Goal: Transaction & Acquisition: Purchase product/service

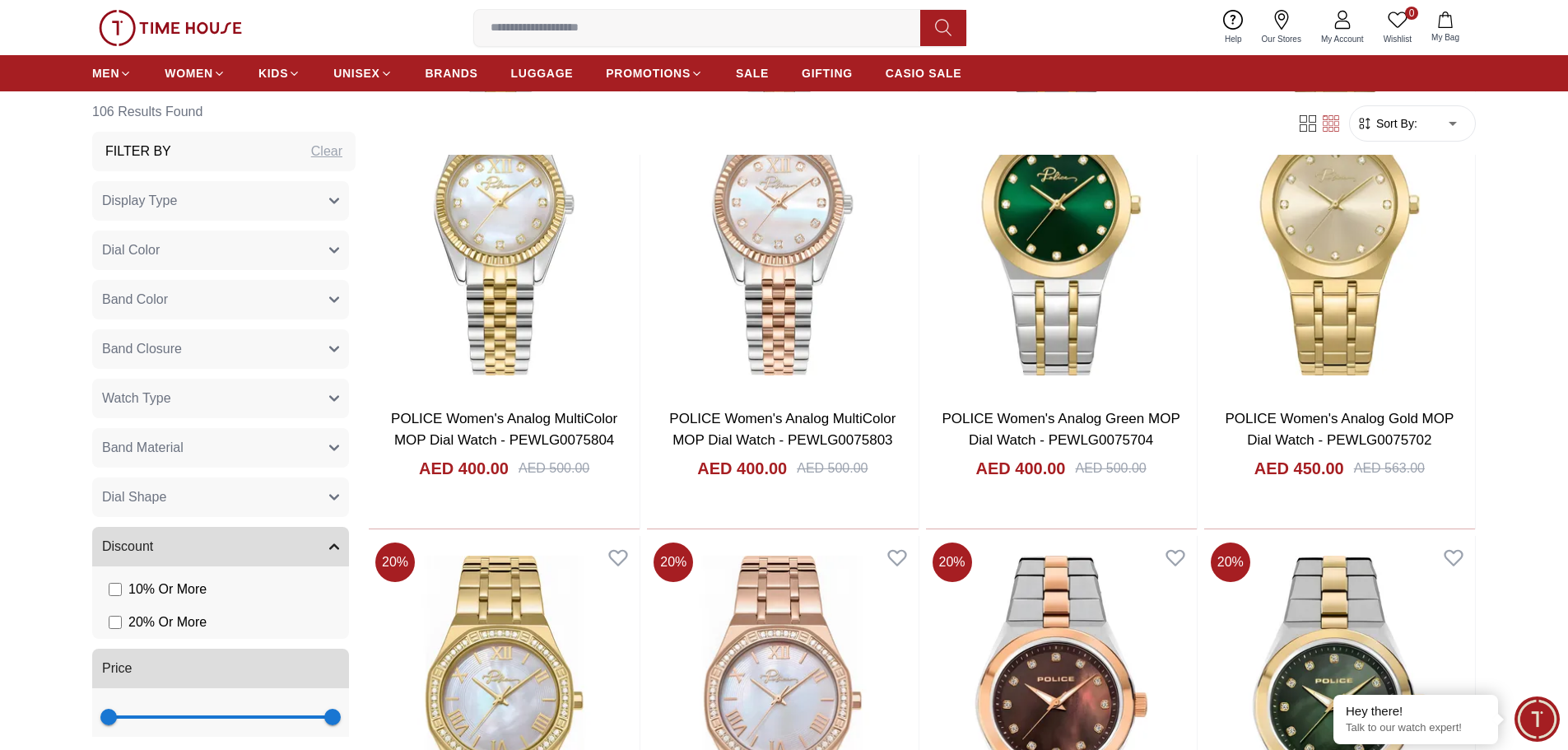
scroll to position [1977, 0]
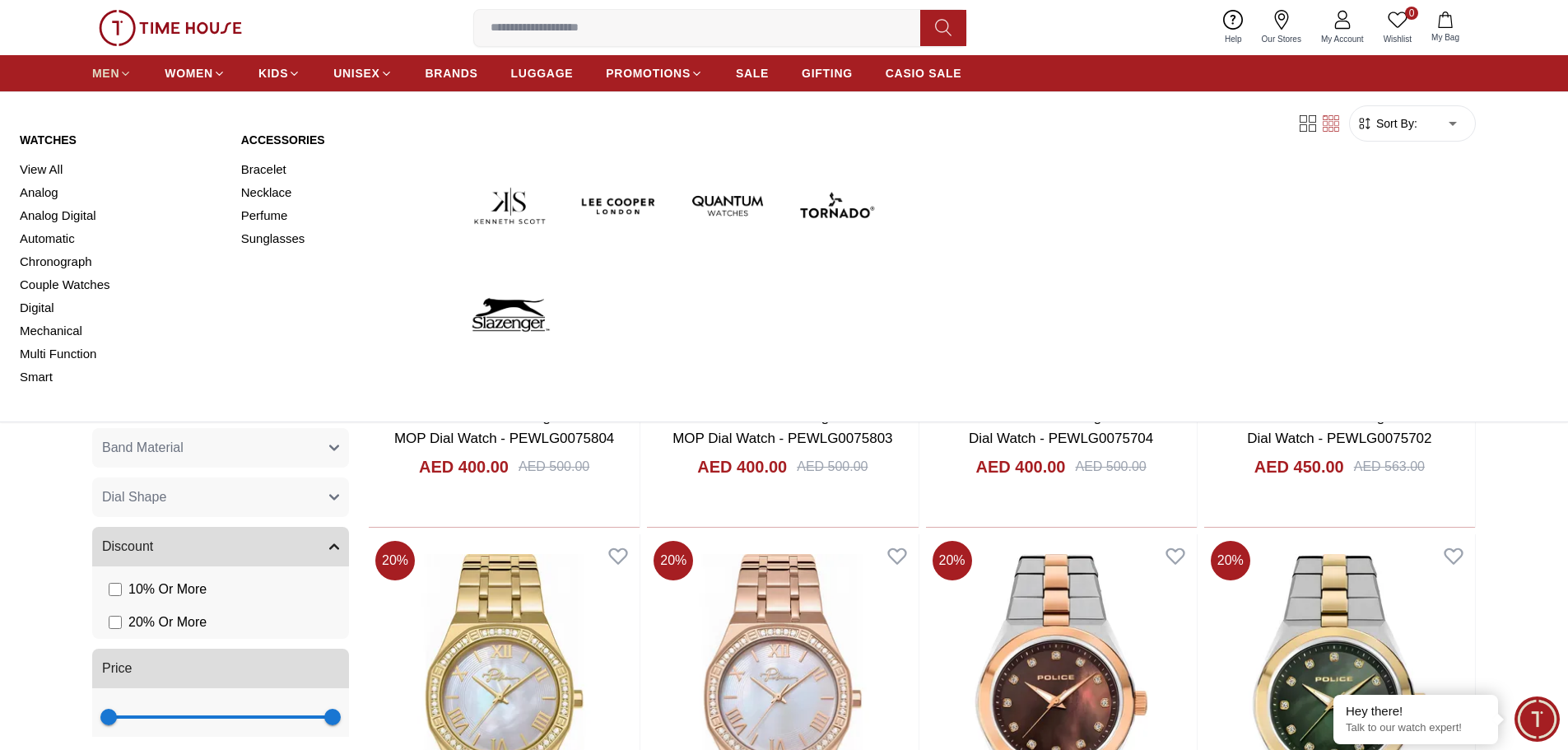
click at [121, 70] on icon at bounding box center [125, 74] width 13 height 13
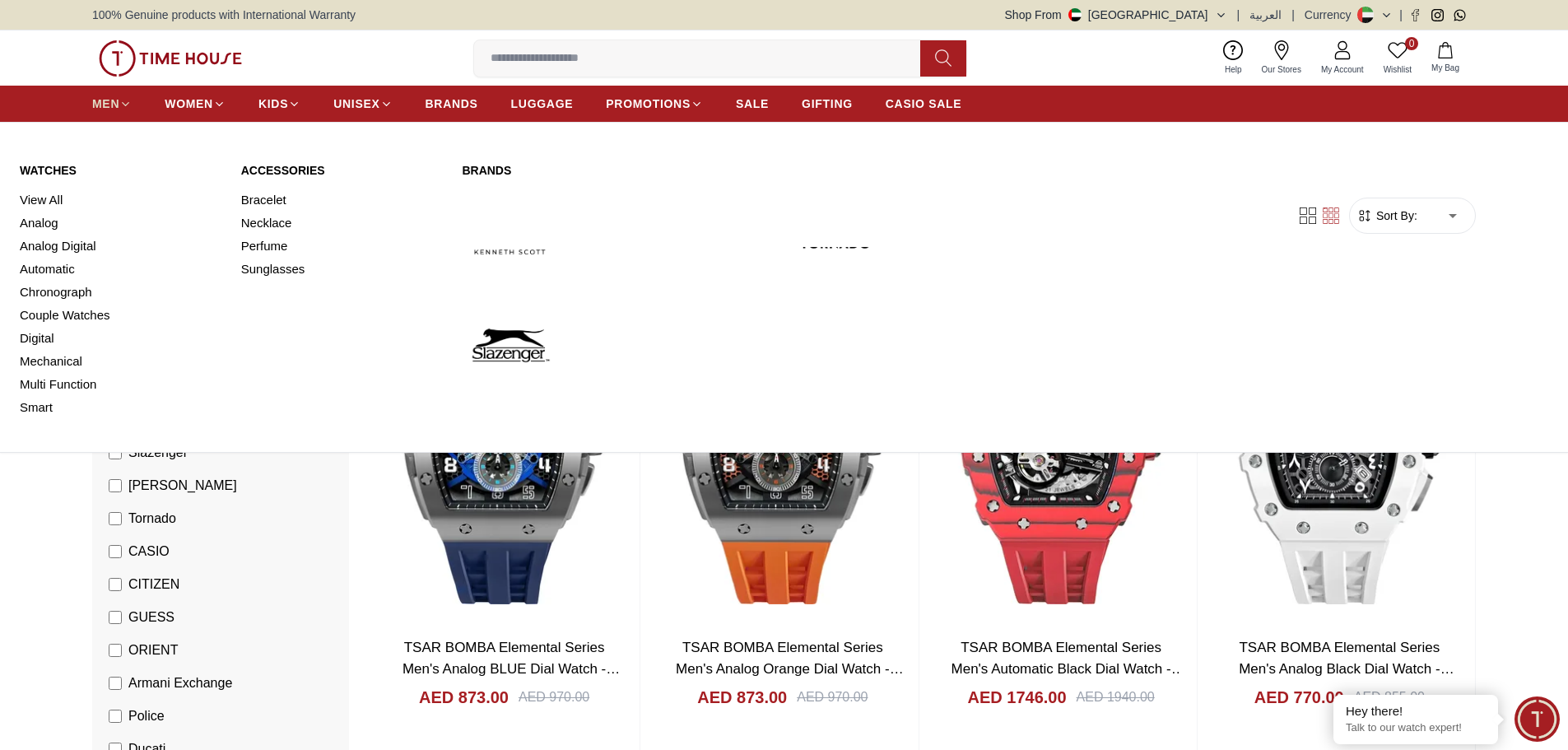
click at [107, 101] on span "MEN" at bounding box center [106, 104] width 27 height 16
click at [42, 273] on link "Automatic" at bounding box center [121, 270] width 202 height 23
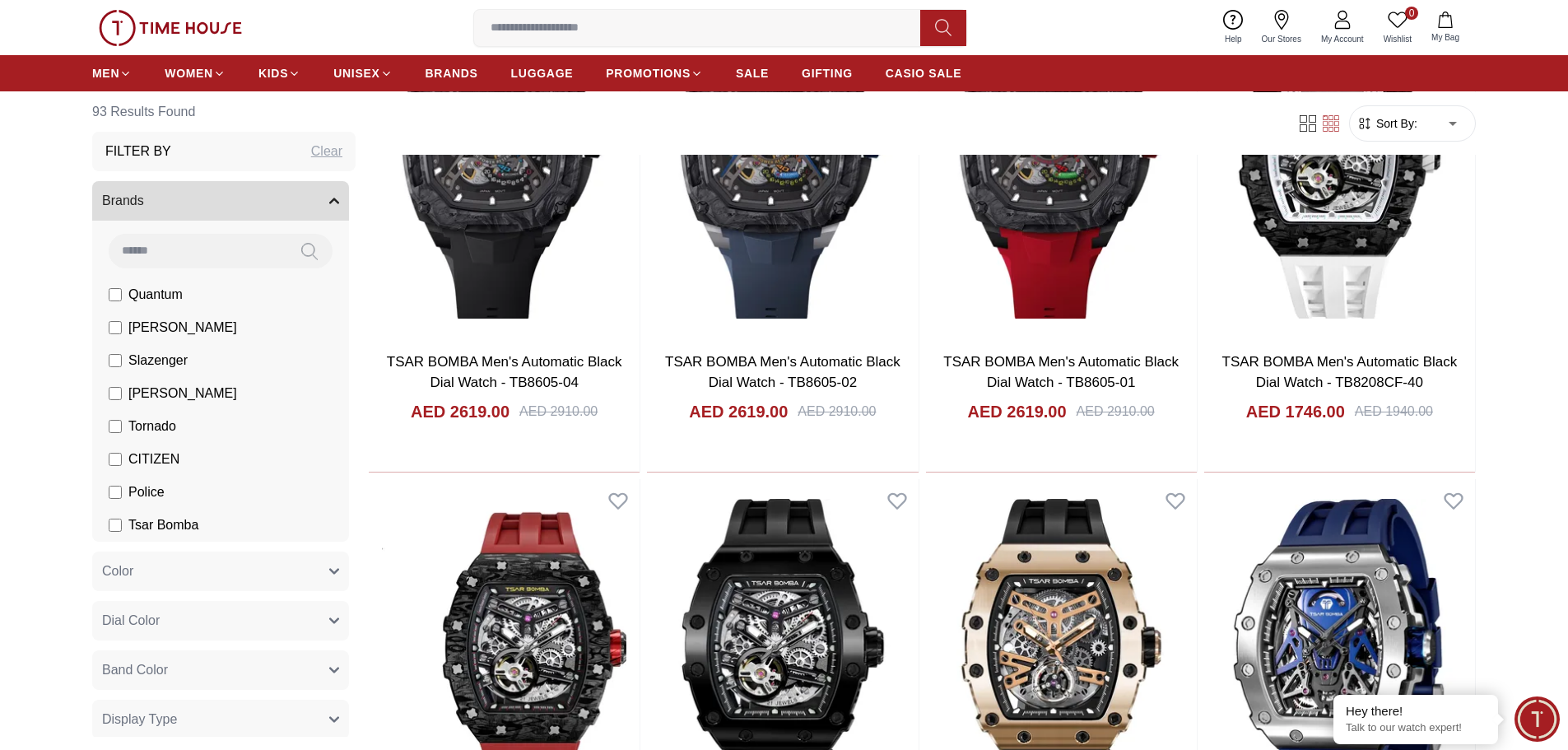
scroll to position [1811, 0]
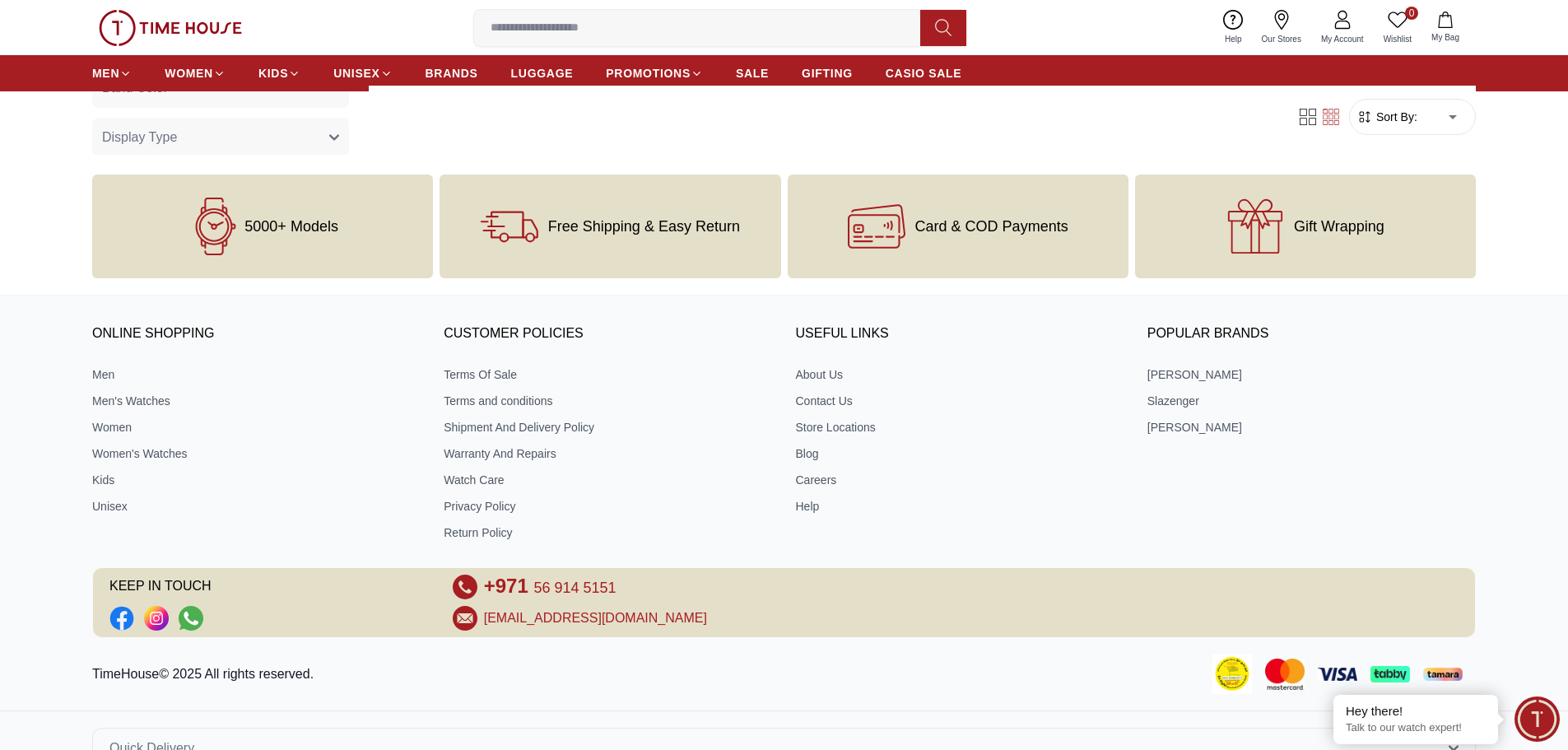
scroll to position [708, 0]
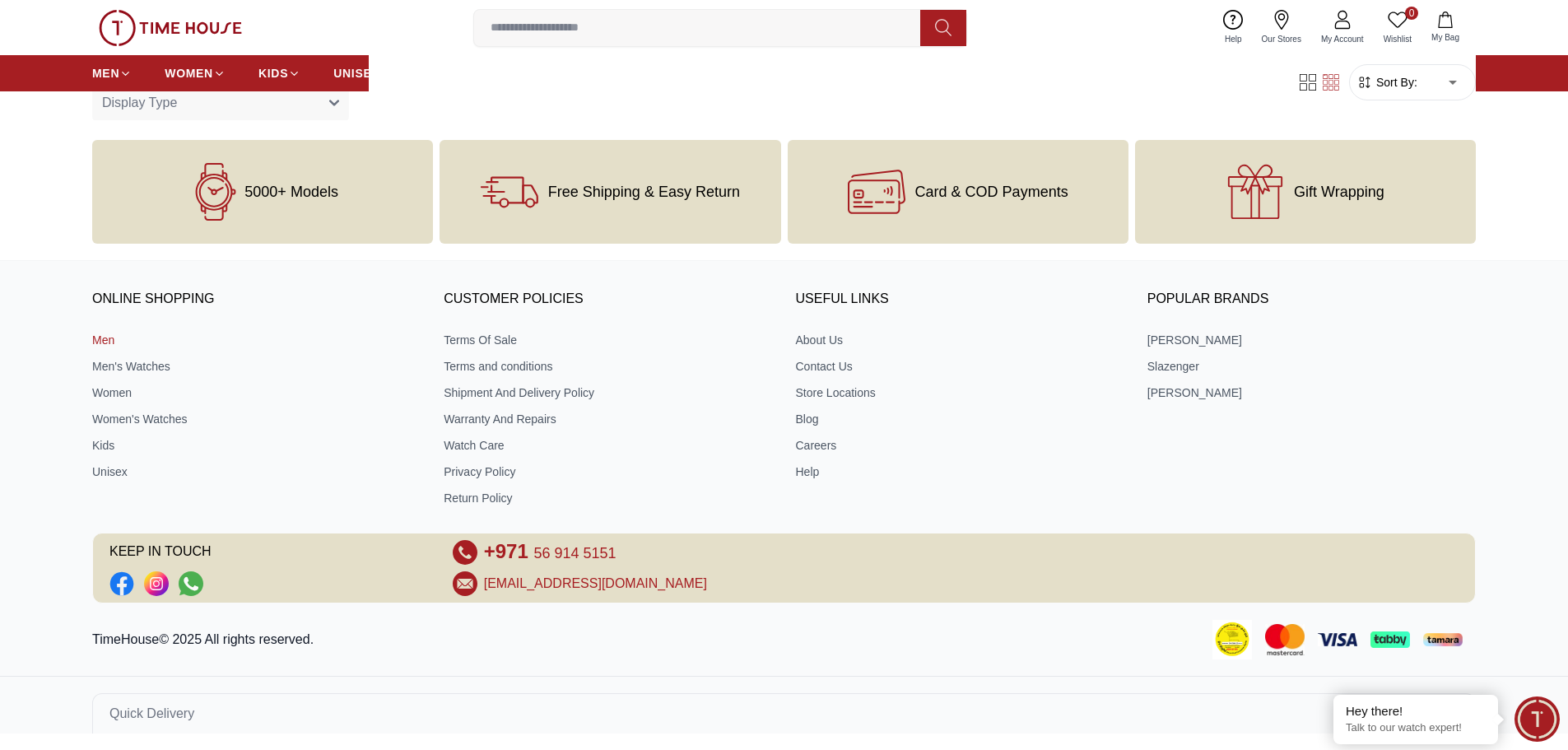
click at [98, 337] on link "Men" at bounding box center [256, 340] width 328 height 16
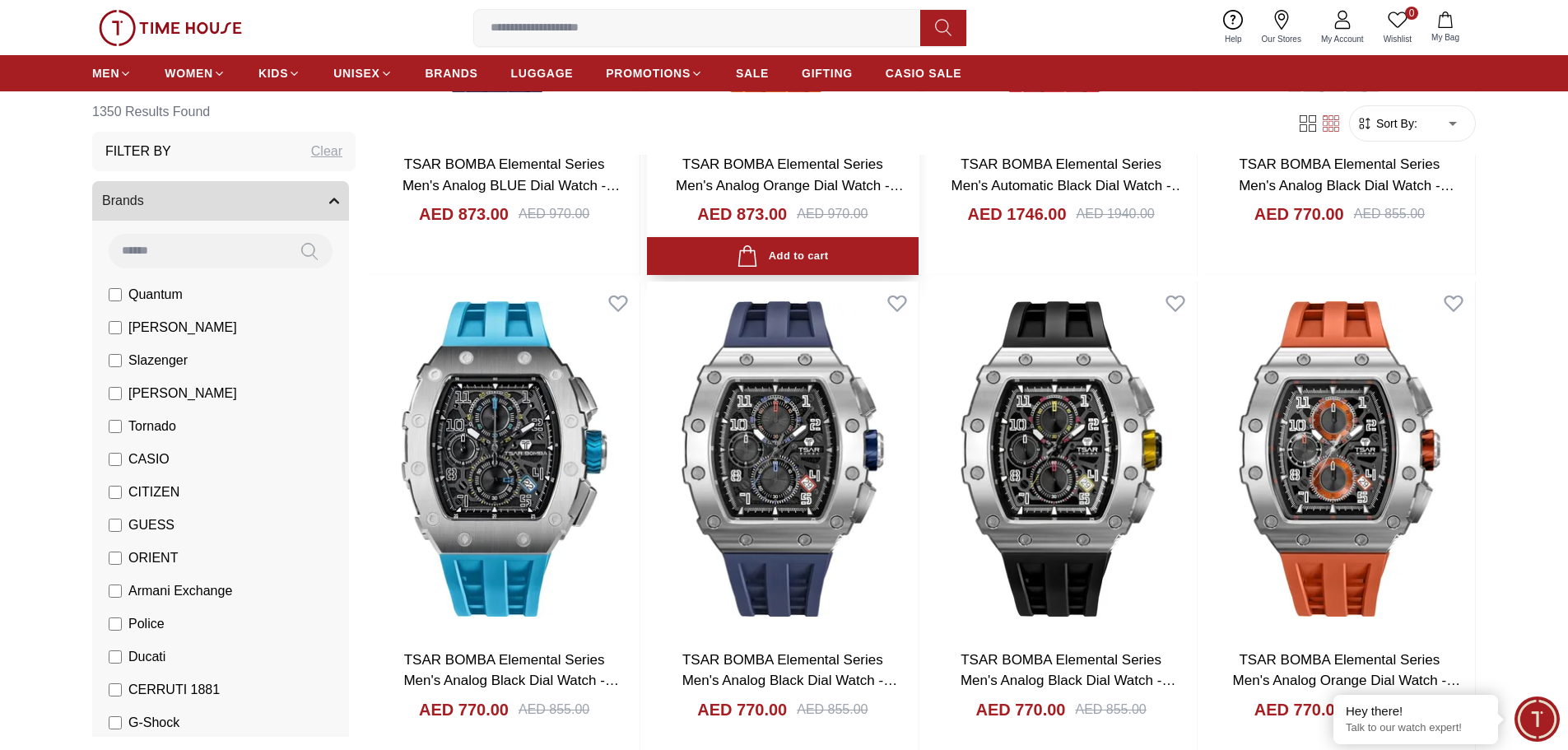
scroll to position [494, 0]
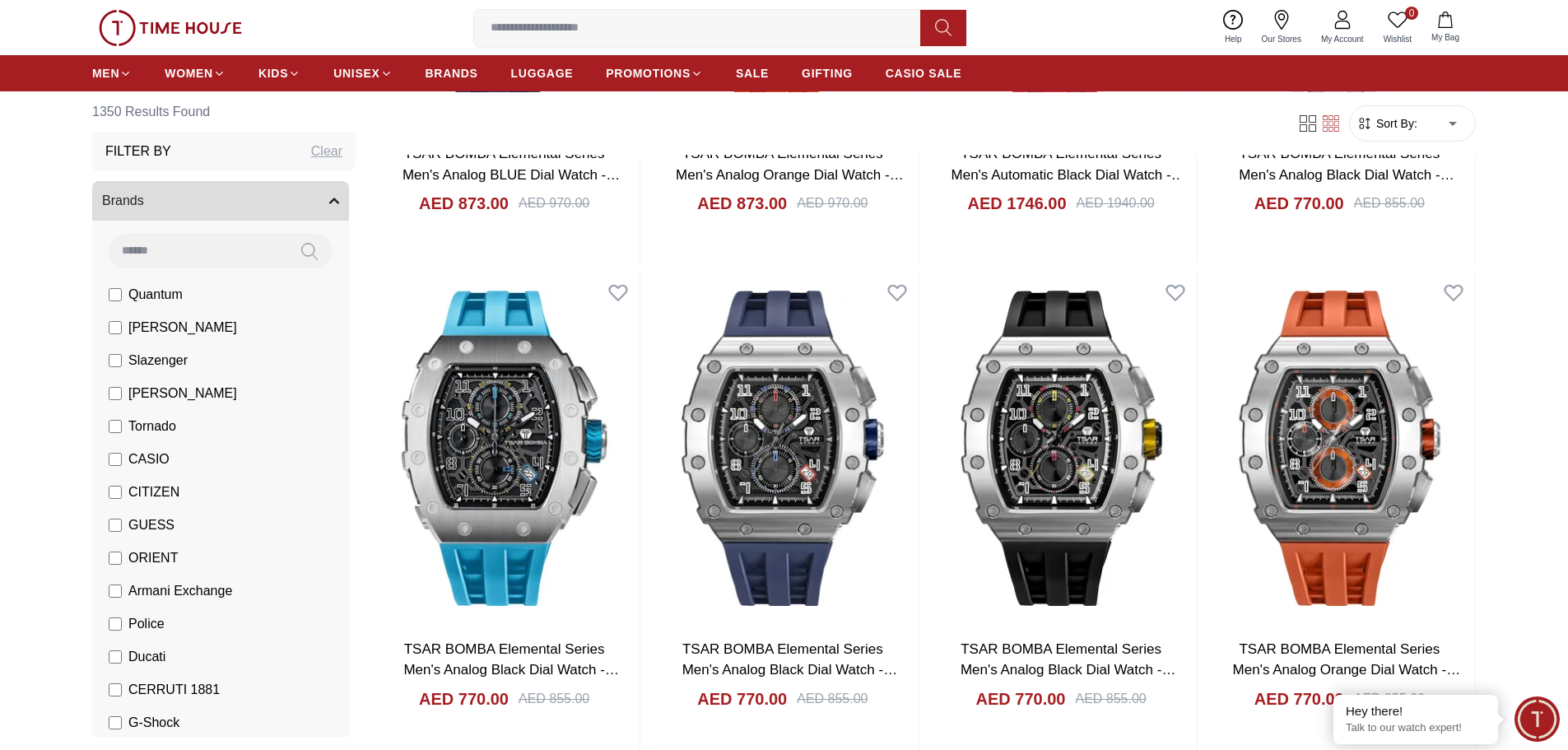
click at [133, 554] on span "ORIENT" at bounding box center [152, 559] width 50 height 20
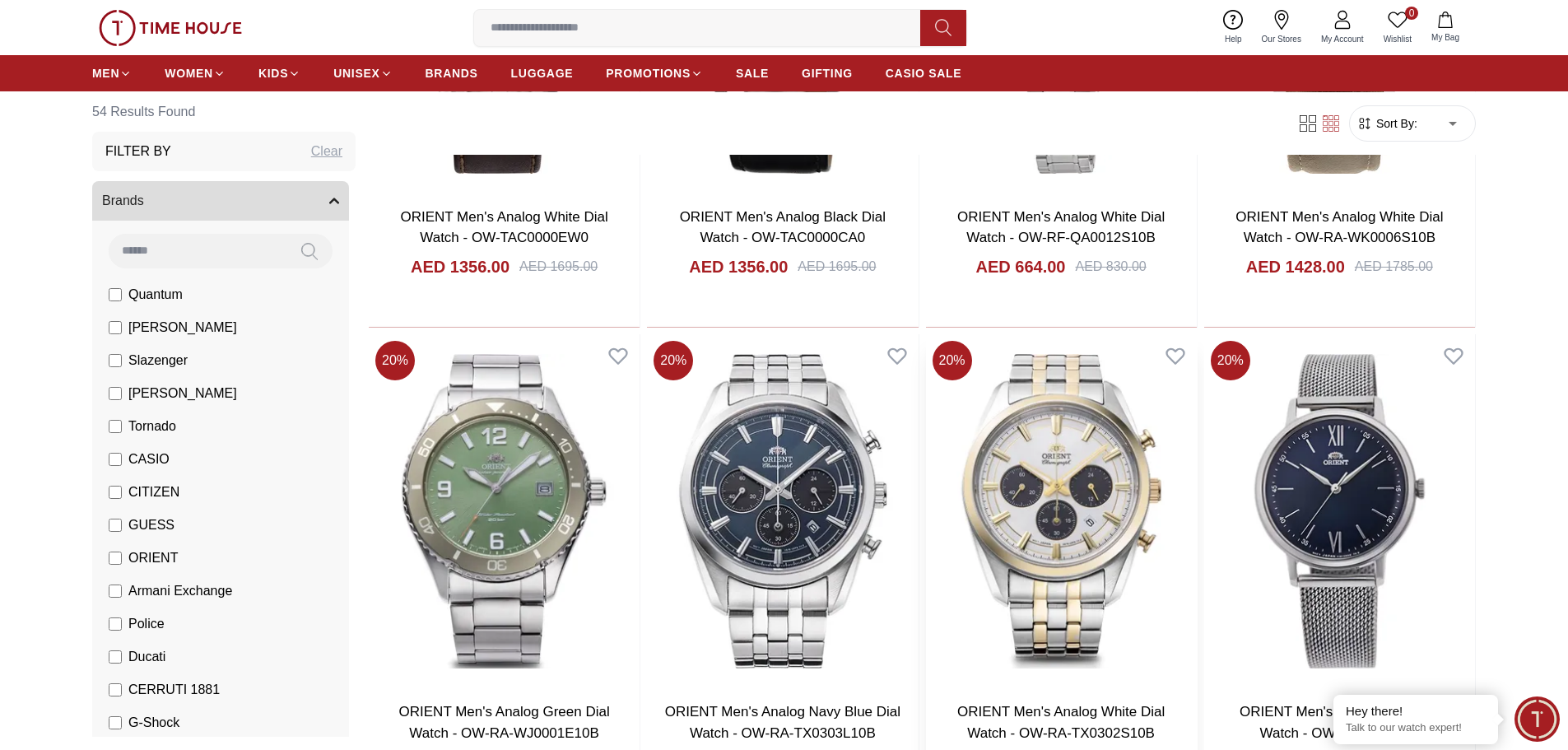
scroll to position [988, 0]
